Goal: Task Accomplishment & Management: Manage account settings

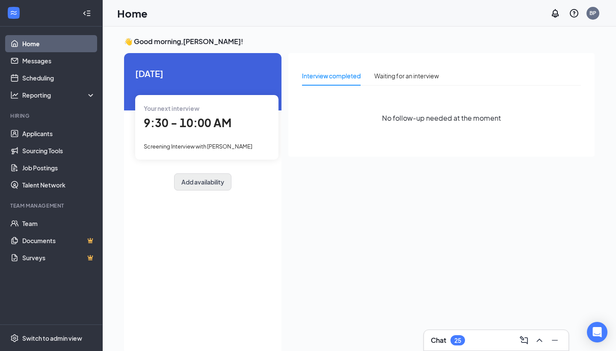
click at [185, 186] on button "Add availability" at bounding box center [202, 181] width 57 height 17
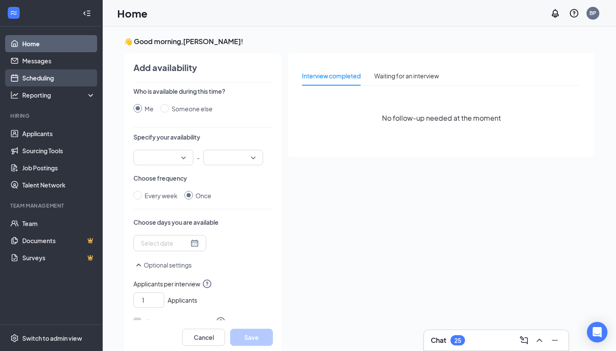
click at [30, 83] on link "Scheduling" at bounding box center [58, 77] width 73 height 17
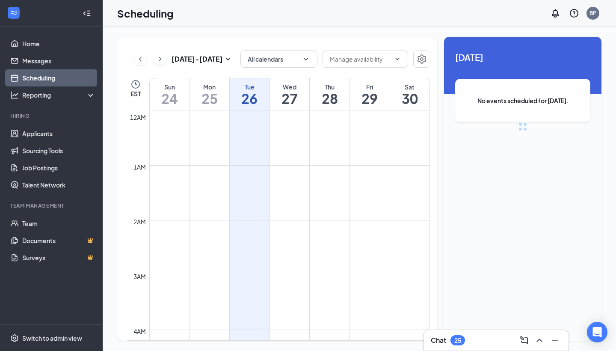
scroll to position [421, 0]
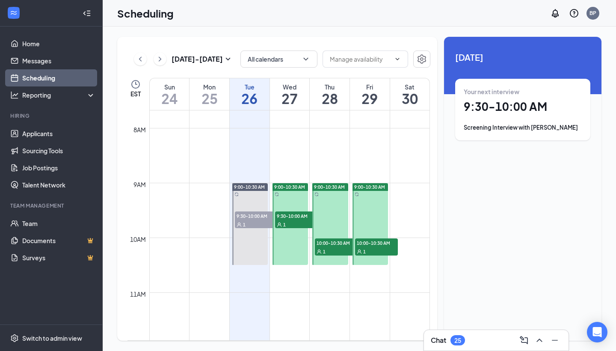
click at [335, 250] on div "1" at bounding box center [336, 251] width 43 height 9
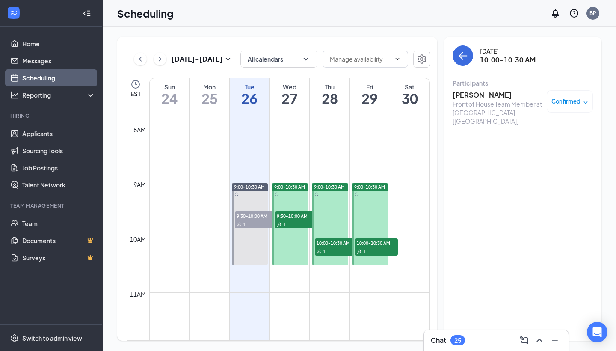
click at [377, 244] on span "10:00-10:30 AM" at bounding box center [376, 242] width 43 height 9
click at [295, 222] on div "1" at bounding box center [296, 224] width 43 height 9
click at [592, 16] on div "BP" at bounding box center [593, 12] width 7 height 7
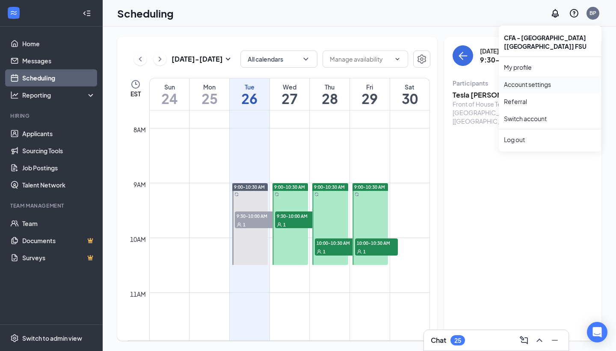
click at [532, 80] on link "Account settings" at bounding box center [550, 84] width 92 height 9
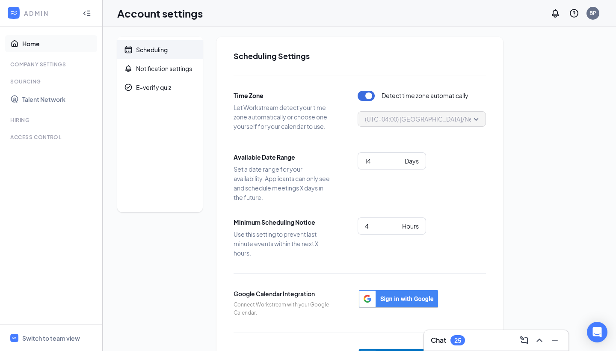
click at [30, 43] on link "Home" at bounding box center [58, 43] width 73 height 17
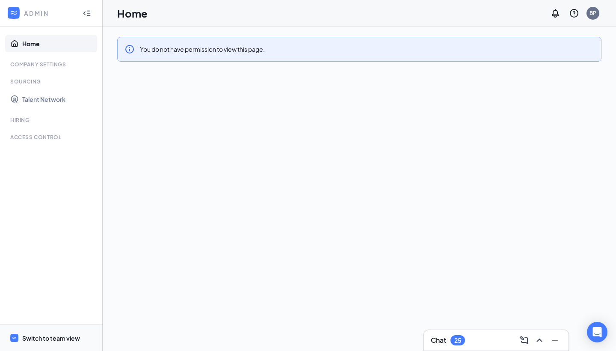
click at [16, 343] on div at bounding box center [14, 338] width 10 height 10
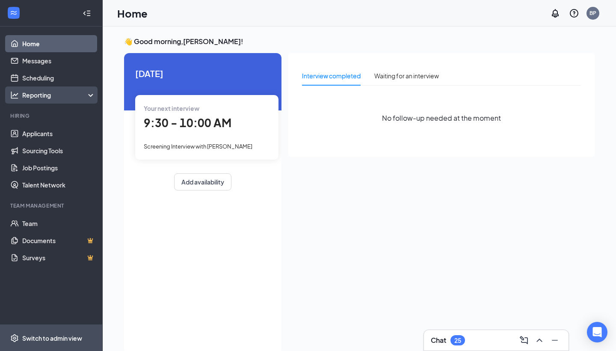
click at [41, 97] on div "Reporting" at bounding box center [59, 95] width 74 height 9
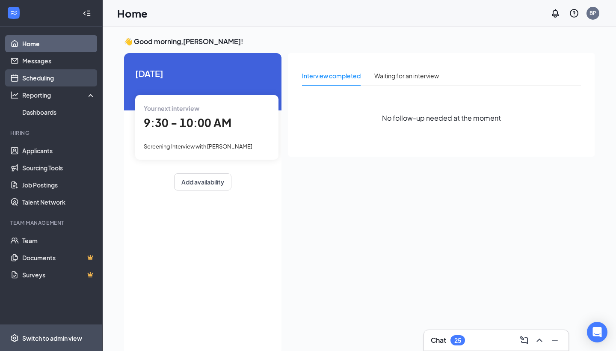
click at [37, 75] on link "Scheduling" at bounding box center [58, 77] width 73 height 17
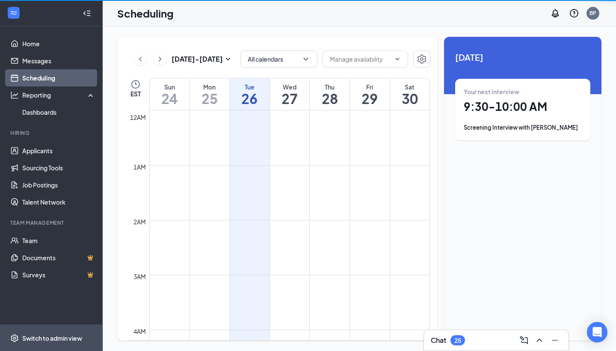
scroll to position [421, 0]
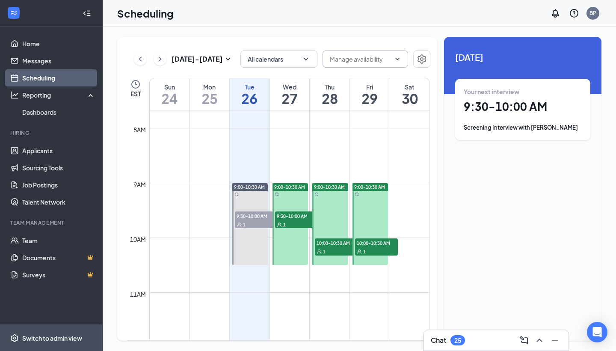
click at [388, 61] on input "text" at bounding box center [360, 58] width 61 height 9
click at [367, 80] on div "Delete all availability" at bounding box center [358, 78] width 56 height 9
type input "Delete all availability"
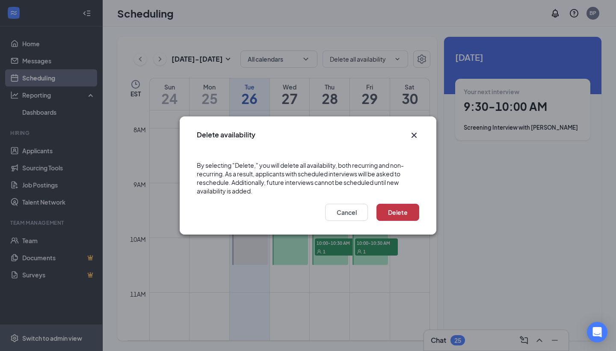
click at [394, 212] on button "Delete" at bounding box center [398, 212] width 43 height 17
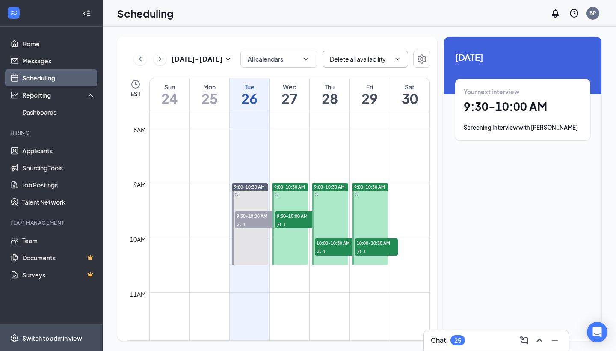
click at [395, 58] on icon "ChevronDown" at bounding box center [397, 59] width 7 height 7
click at [398, 59] on icon "ChevronUp" at bounding box center [398, 59] width 4 height 2
click at [413, 61] on button "button" at bounding box center [421, 59] width 17 height 17
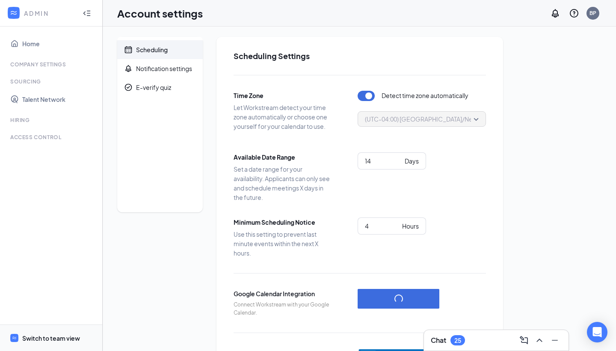
click at [42, 336] on div "Switch to team view" at bounding box center [51, 338] width 58 height 9
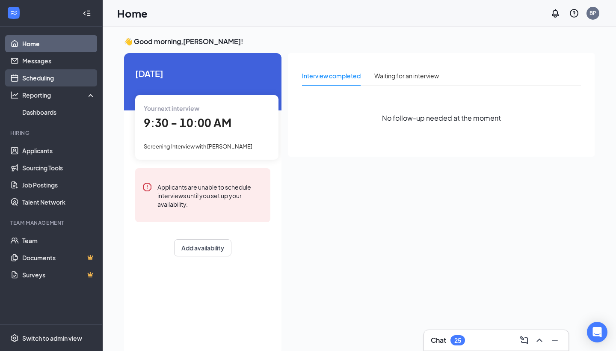
click at [39, 79] on link "Scheduling" at bounding box center [58, 77] width 73 height 17
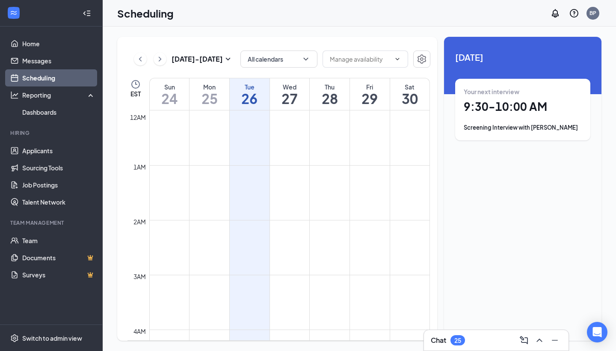
scroll to position [421, 0]
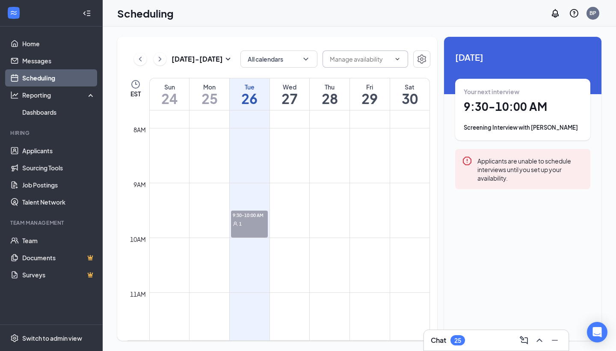
click at [345, 64] on span at bounding box center [366, 59] width 86 height 17
click at [431, 56] on div "[DATE] - [DATE] All calendars EST Sun 24 Mon 25 Tue 26 Wed 27 Thu 28 Fri 29 Sat…" at bounding box center [277, 189] width 320 height 304
click at [422, 57] on icon "Settings" at bounding box center [422, 59] width 10 height 10
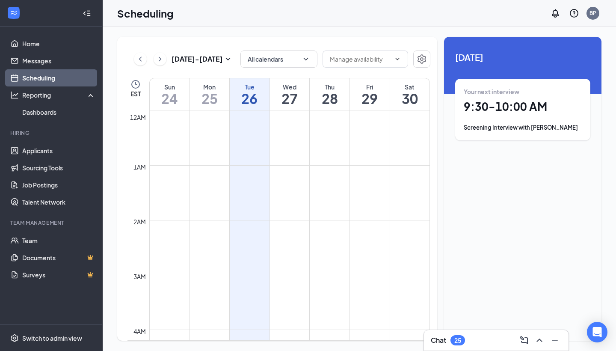
scroll to position [421, 0]
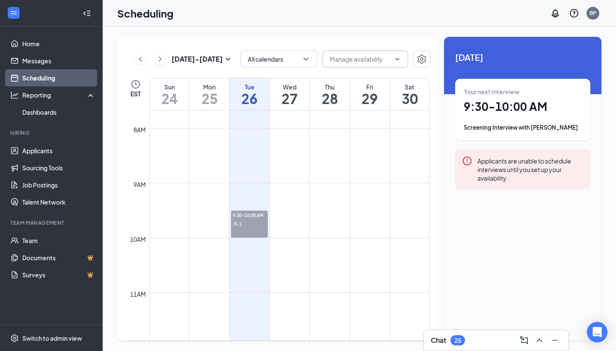
click at [367, 61] on input "text" at bounding box center [360, 58] width 61 height 9
click at [395, 63] on span at bounding box center [366, 59] width 86 height 17
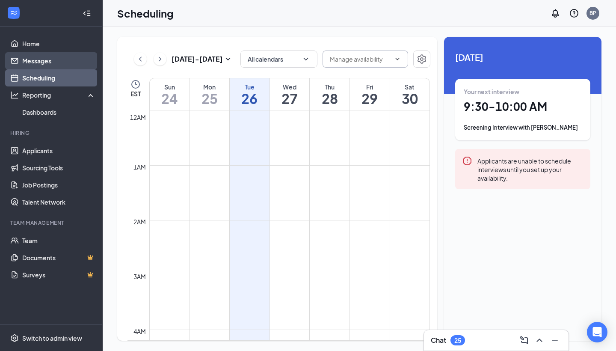
click at [37, 56] on link "Messages" at bounding box center [58, 60] width 73 height 17
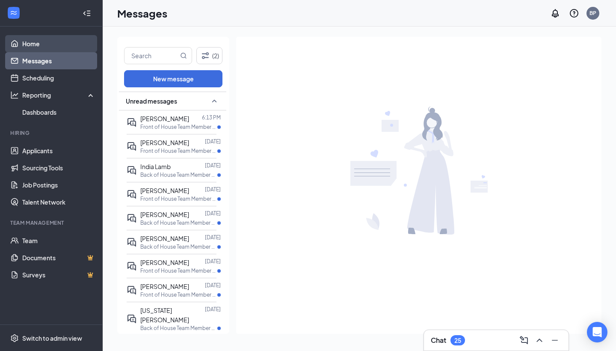
click at [33, 38] on link "Home" at bounding box center [58, 43] width 73 height 17
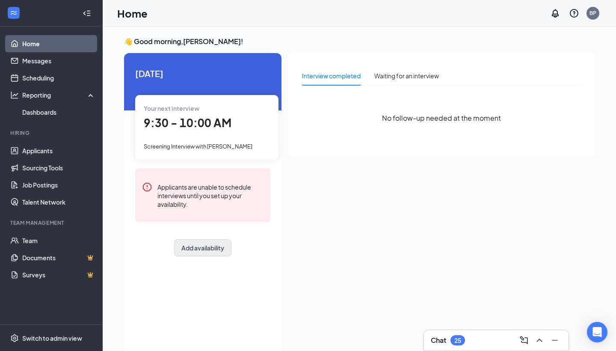
click at [191, 242] on button "Add availability" at bounding box center [202, 247] width 57 height 17
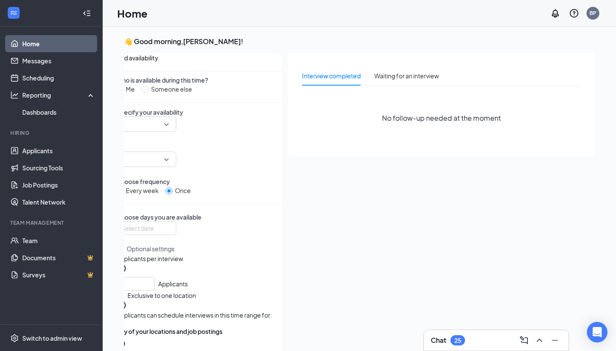
scroll to position [3, 0]
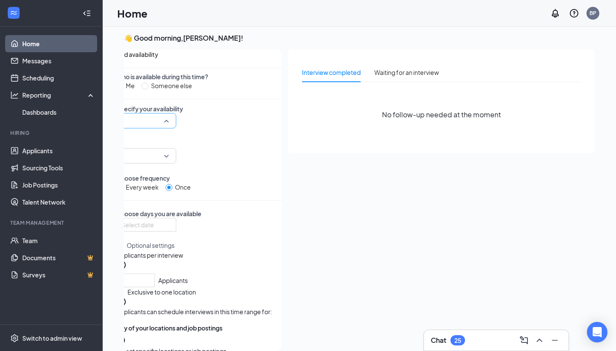
click at [176, 128] on div at bounding box center [146, 120] width 60 height 15
click at [165, 152] on input "search" at bounding box center [144, 156] width 44 height 15
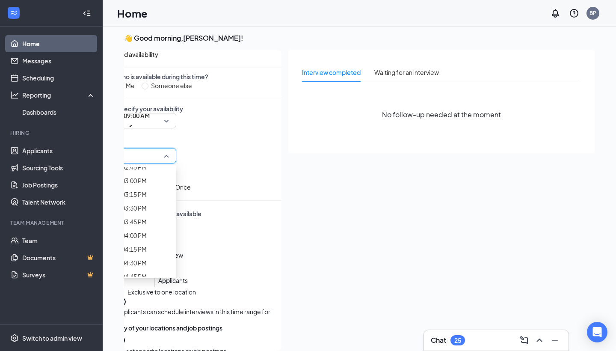
scroll to position [814, 0]
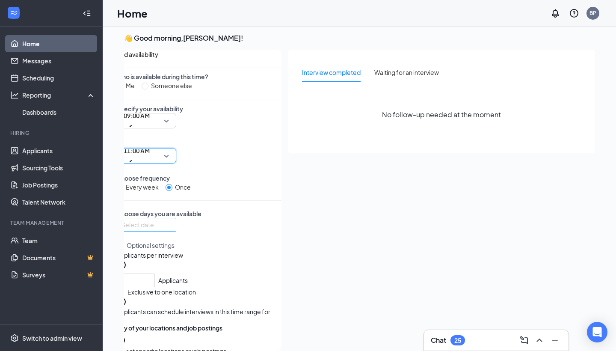
click at [171, 229] on div at bounding box center [147, 224] width 50 height 9
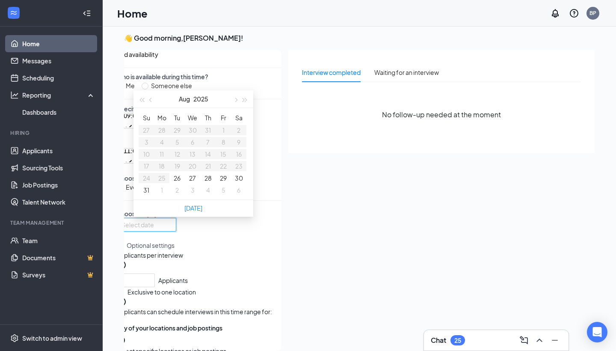
type input "[DATE]"
click at [180, 183] on button "26" at bounding box center [177, 177] width 7 height 9
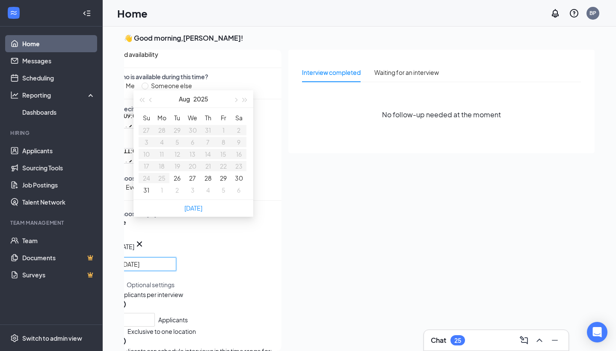
type input "[DATE]"
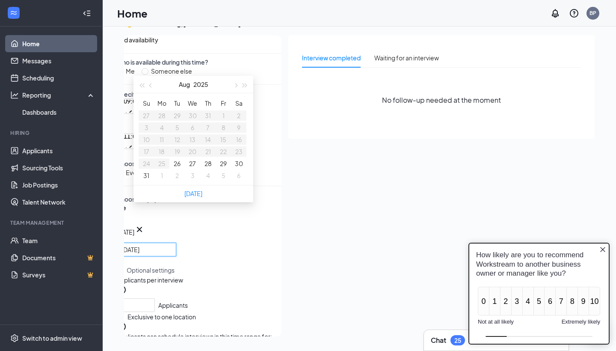
scroll to position [18, 0]
click at [142, 168] on span "Every week" at bounding box center [142, 172] width 39 height 9
click at [123, 169] on input "Every week" at bounding box center [119, 172] width 7 height 7
radio input "true"
radio input "false"
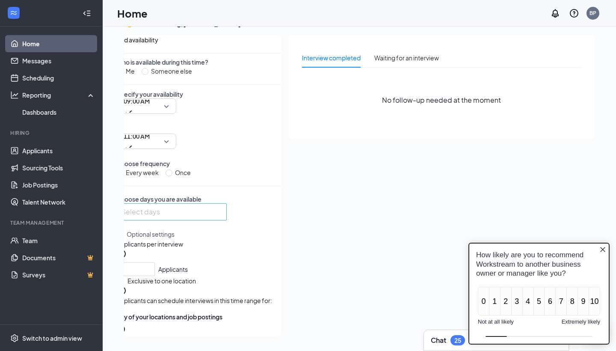
click at [172, 205] on div at bounding box center [172, 212] width 106 height 14
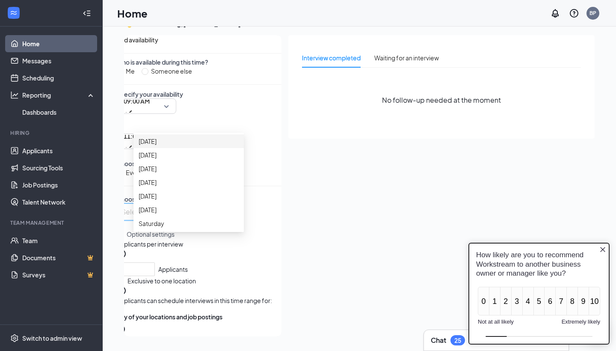
scroll to position [70, 0]
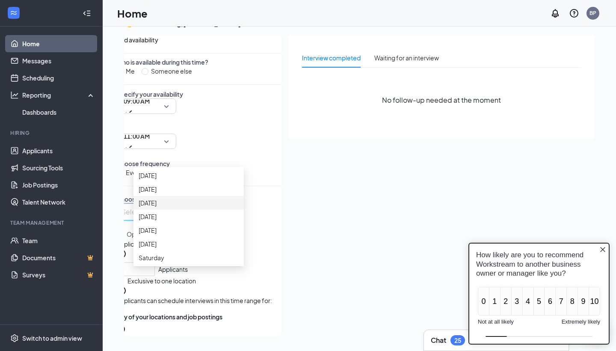
click at [156, 208] on span "[DATE]" at bounding box center [148, 202] width 18 height 9
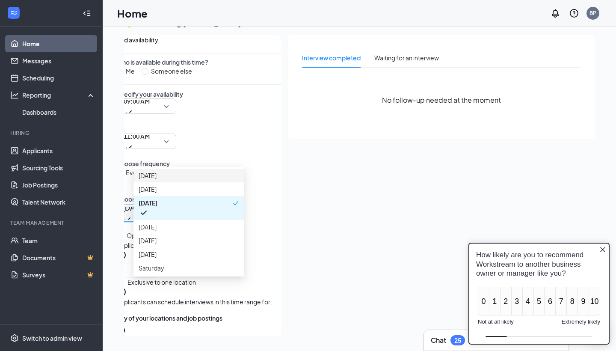
click at [244, 129] on div "Who is available during this time? Me Someone else Specify your availability 09…" at bounding box center [198, 204] width 165 height 293
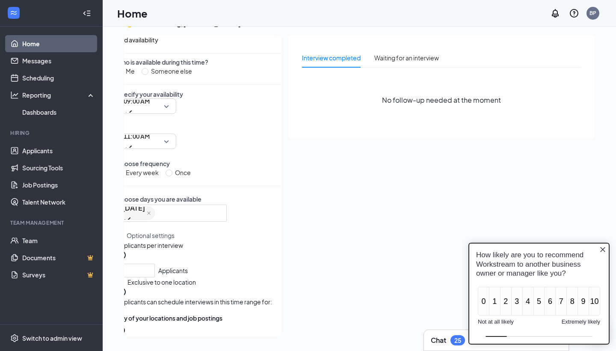
scroll to position [36, 0]
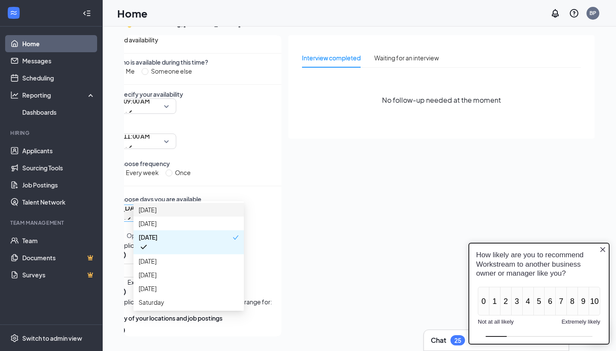
click at [206, 205] on div "[DATE]" at bounding box center [172, 212] width 106 height 15
click at [156, 307] on span "Saturday" at bounding box center [152, 301] width 26 height 9
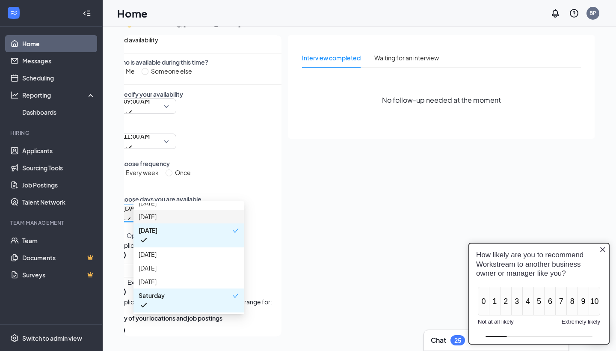
click at [248, 154] on div "Who is available during this time? Me Someone else Specify your availability 09…" at bounding box center [198, 204] width 165 height 293
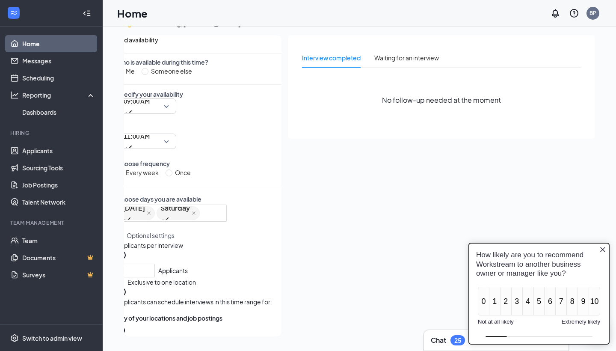
radio input "false"
radio input "true"
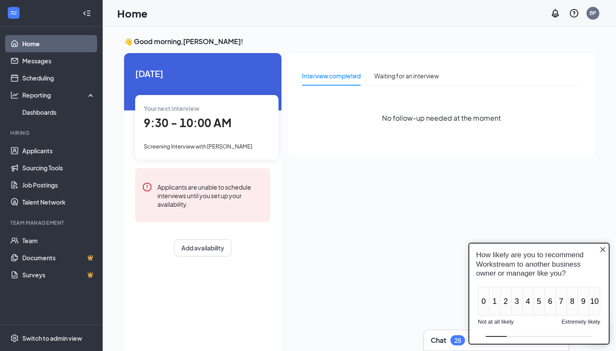
scroll to position [0, 0]
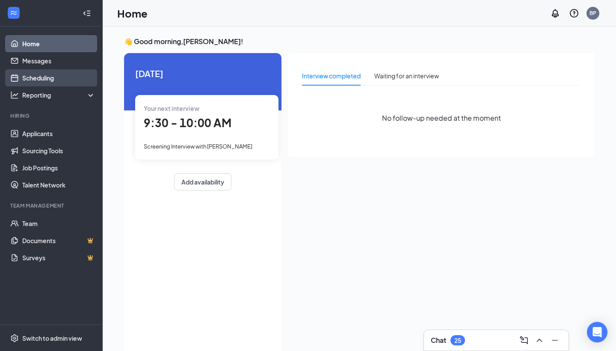
click at [40, 76] on link "Scheduling" at bounding box center [58, 77] width 73 height 17
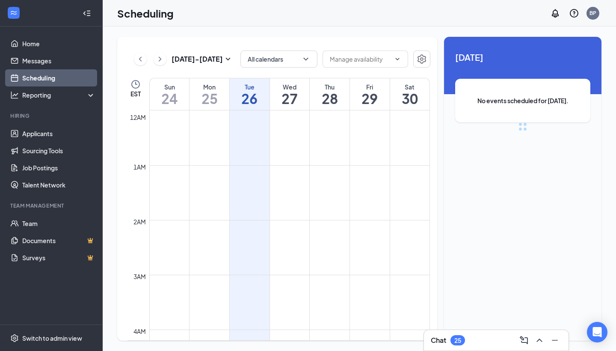
scroll to position [421, 0]
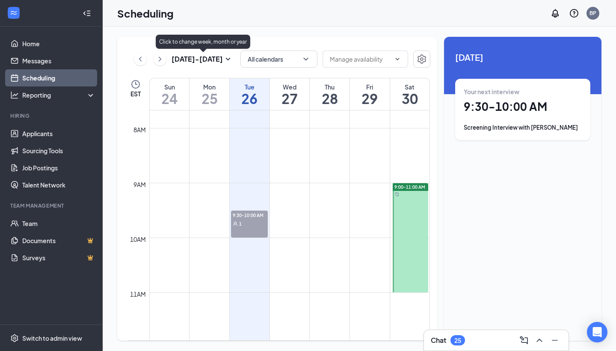
click at [227, 64] on icon "SmallChevronDown" at bounding box center [228, 59] width 10 height 10
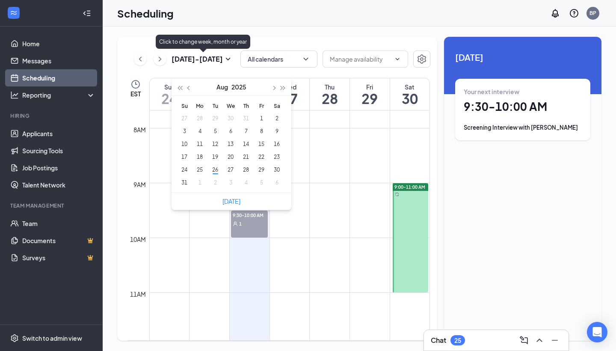
click at [227, 58] on icon "SmallChevronDown" at bounding box center [228, 59] width 5 height 3
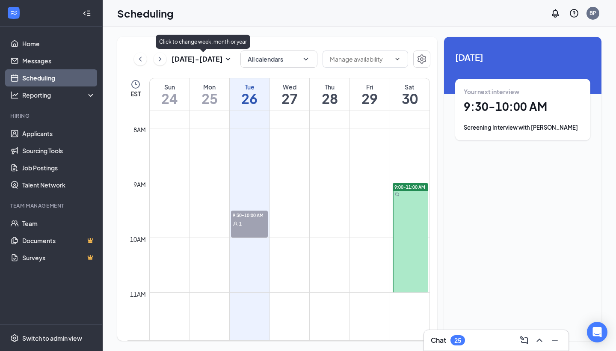
click at [227, 58] on icon "SmallChevronDown" at bounding box center [228, 59] width 5 height 3
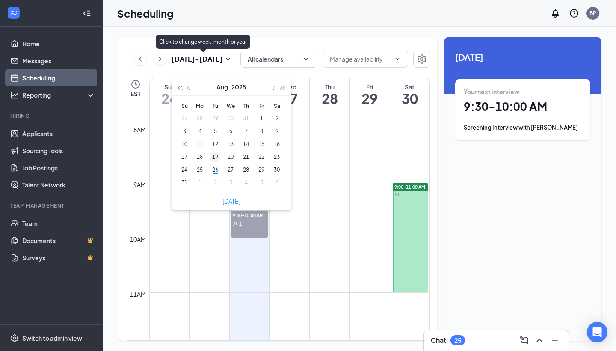
type input "2025-07-29"
type input "2025-08-05"
type input "2025-08-12"
type input "2025-08-19"
type input "[DATE]"
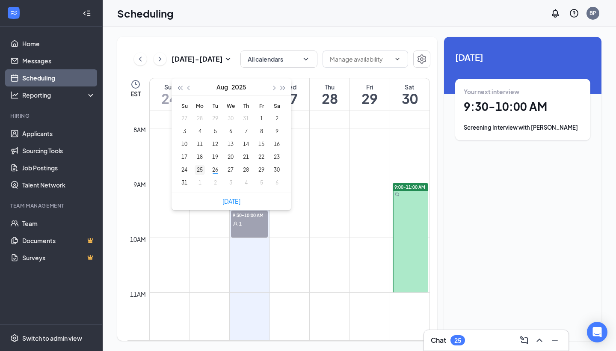
type input "2025-08-25"
type input "2025-08-19"
type input "2025-07-30"
click at [272, 89] on span "button" at bounding box center [273, 88] width 4 height 4
type input "2025-09-03"
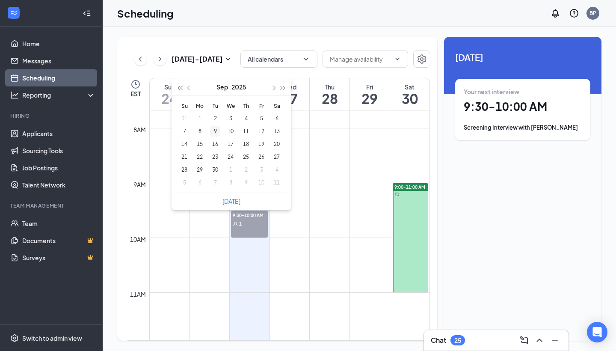
type input "2025-09-09"
type input "2025-09-08"
type input "2025-09-01"
click at [202, 122] on div "1" at bounding box center [200, 118] width 10 height 10
